Goal: Find specific page/section: Find specific page/section

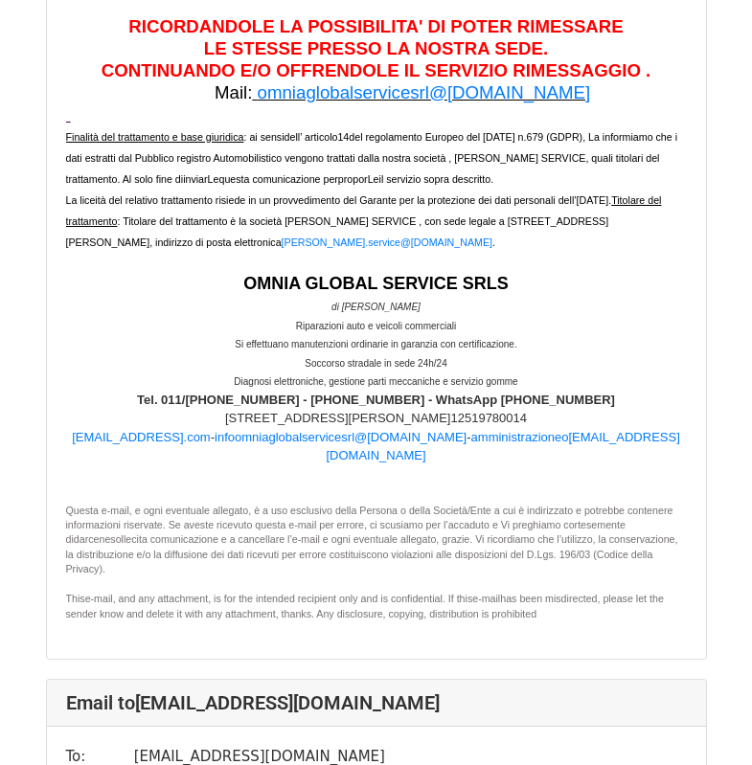
scroll to position [63537, 0]
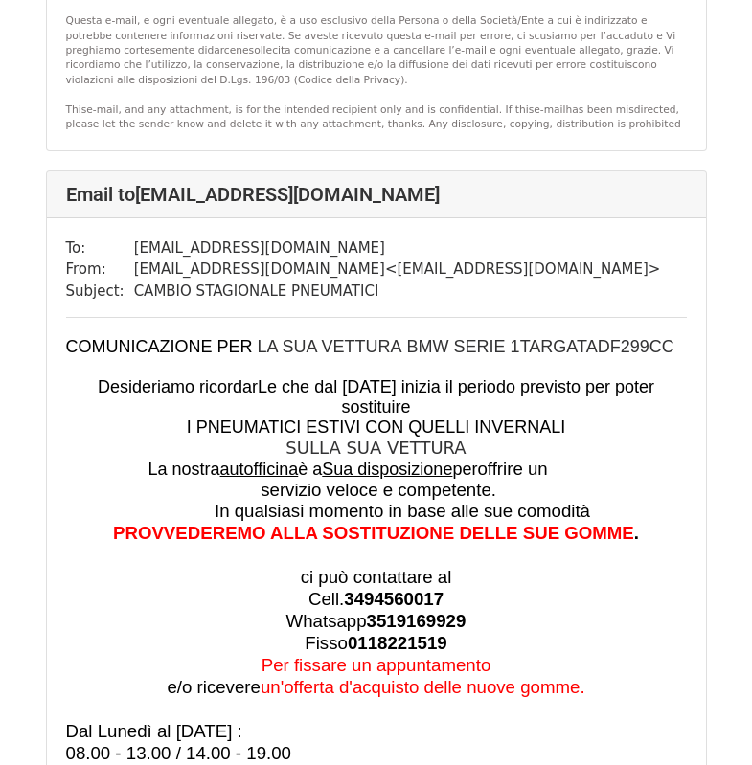
scroll to position [50334, 0]
